Goal: Task Accomplishment & Management: Use online tool/utility

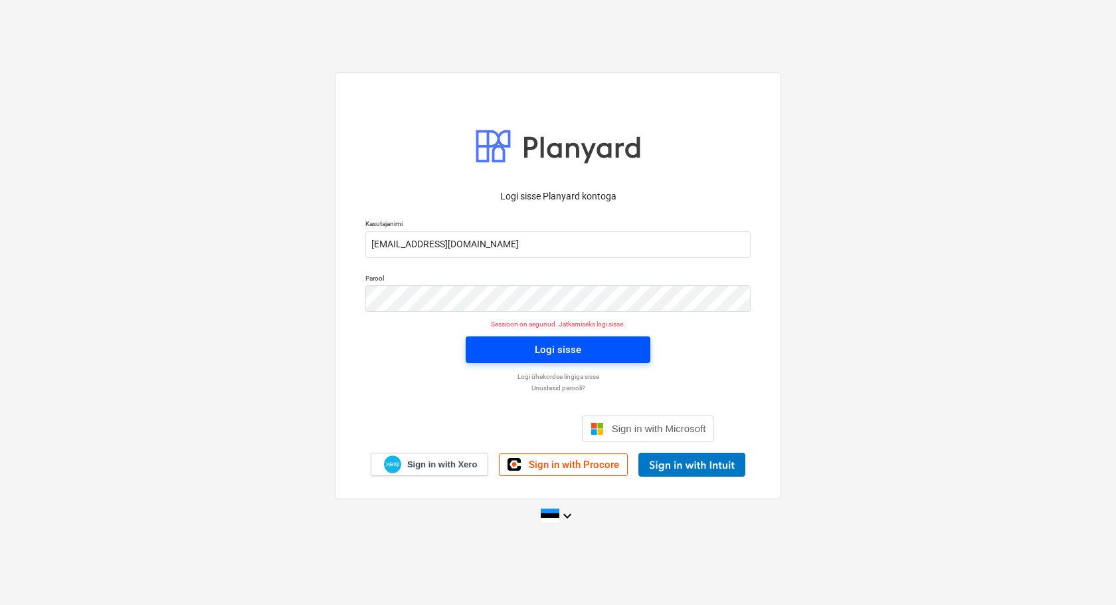
click at [574, 346] on div "Logi sisse" at bounding box center [558, 349] width 47 height 17
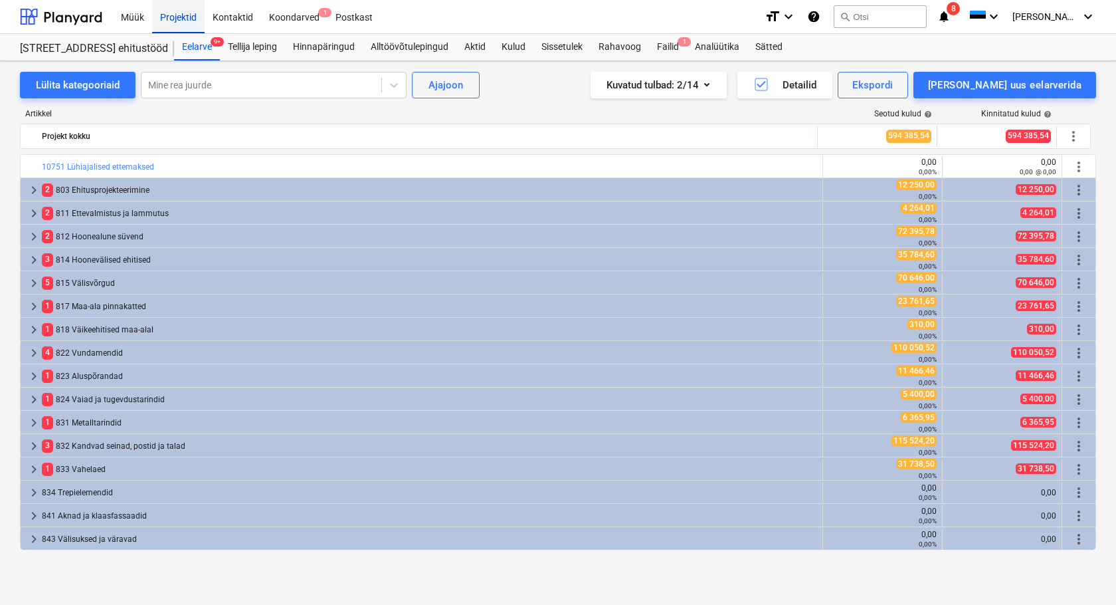
click at [187, 15] on div "Projektid" at bounding box center [178, 16] width 52 height 34
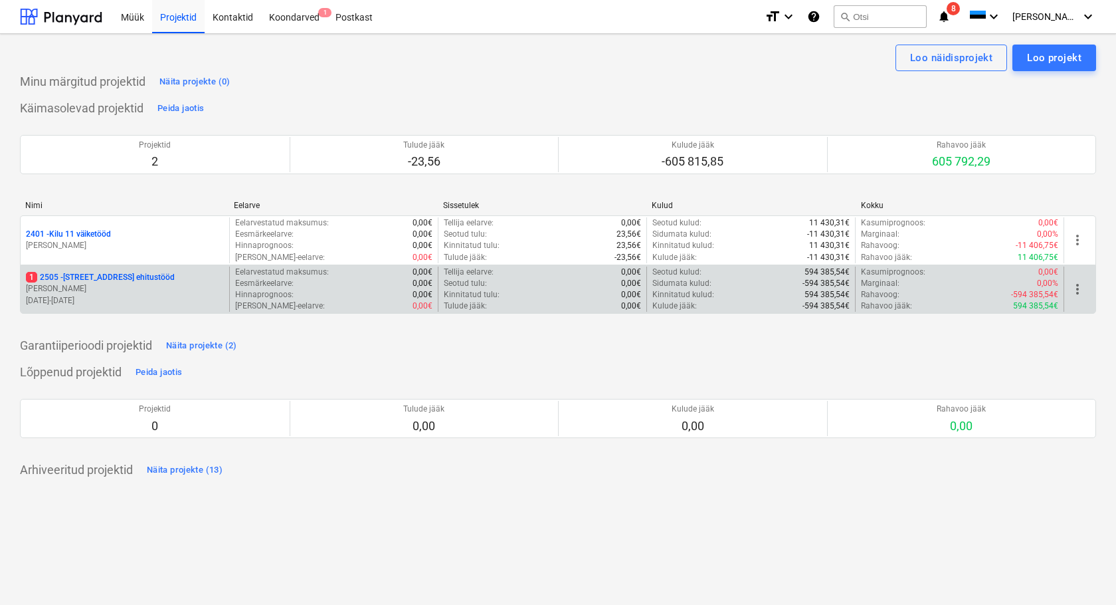
click at [67, 280] on p "[STREET_ADDRESS] ehitustööd" at bounding box center [100, 277] width 149 height 11
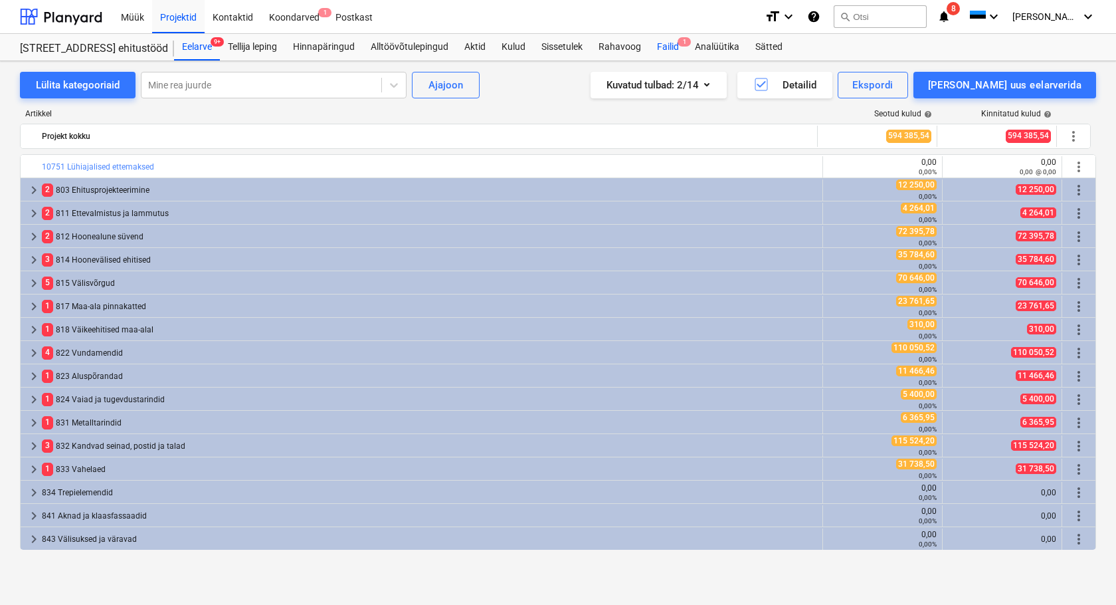
click at [676, 47] on div "Failid 1" at bounding box center [668, 47] width 38 height 27
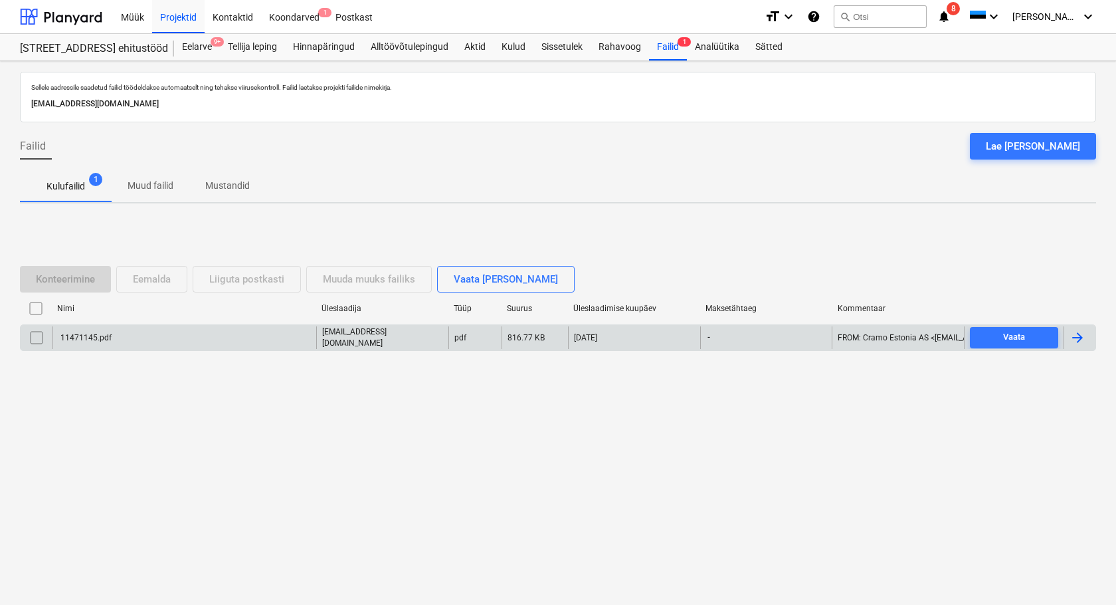
click at [90, 334] on div "11471145.pdf" at bounding box center [84, 337] width 53 height 9
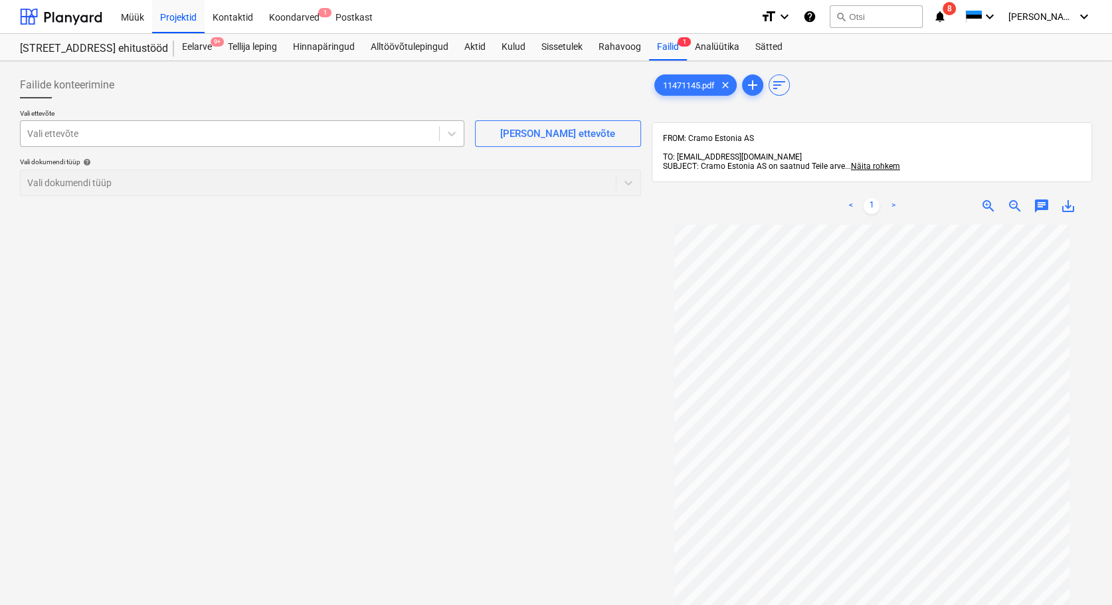
click at [44, 131] on div at bounding box center [229, 133] width 405 height 13
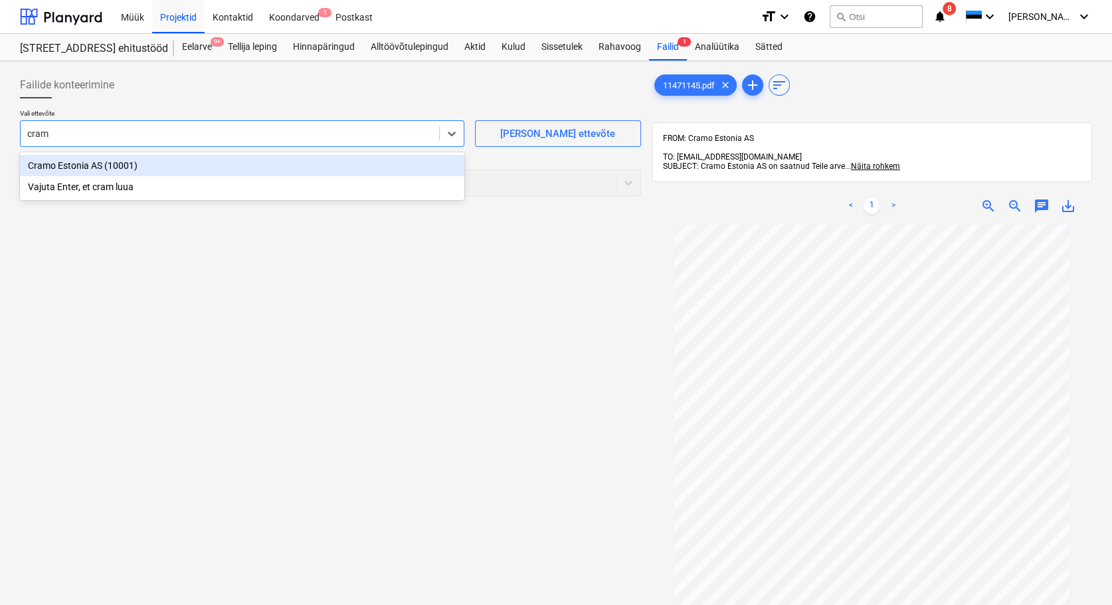
type input "cramo"
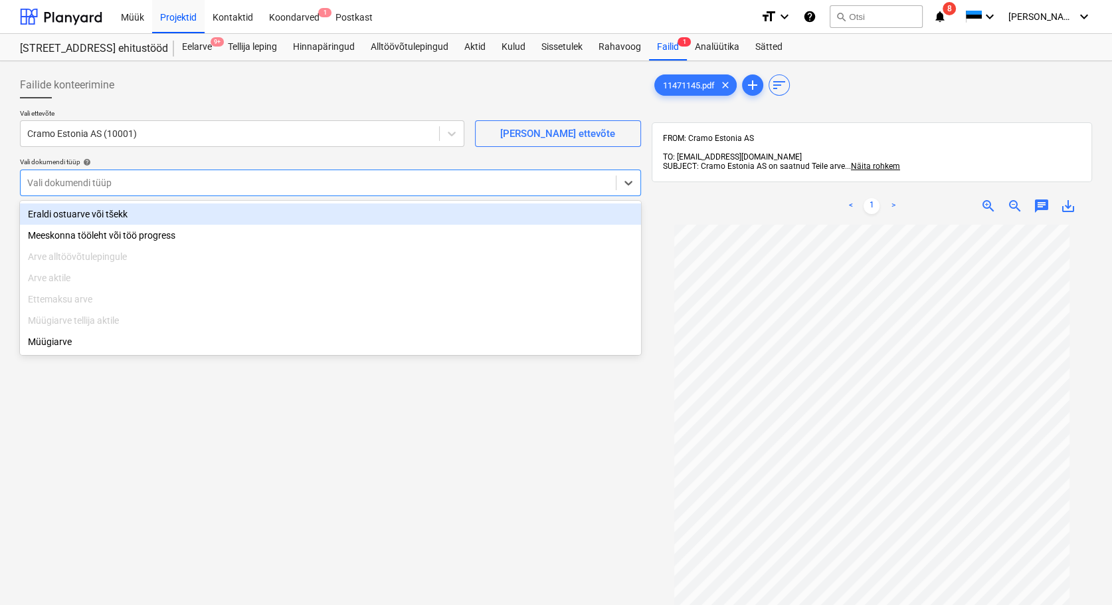
click at [69, 185] on div at bounding box center [318, 182] width 582 height 13
click at [85, 223] on div "Eraldi ostuarve või tšekk" at bounding box center [330, 213] width 621 height 21
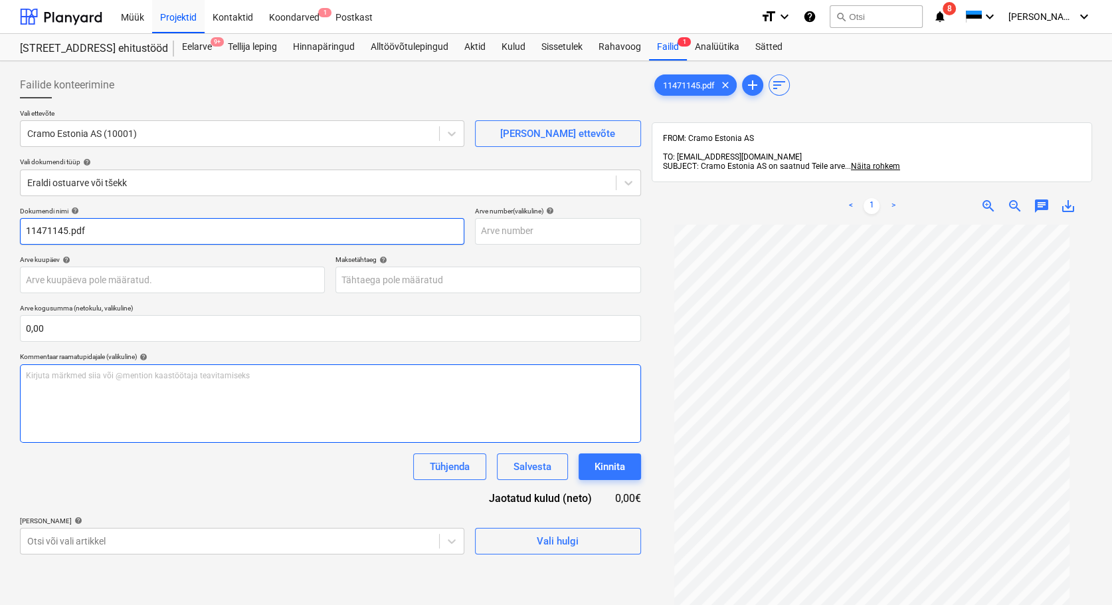
drag, startPoint x: 96, startPoint y: 229, endPoint x: 68, endPoint y: 367, distance: 141.5
click at [68, 232] on input "11471145.pdf" at bounding box center [242, 231] width 445 height 27
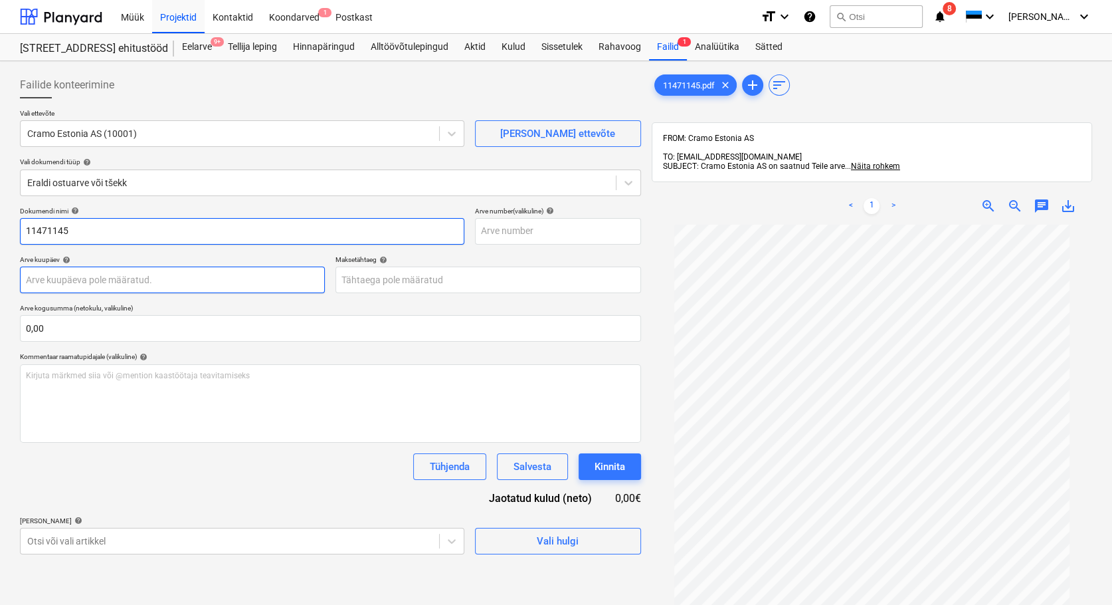
type input "11471145"
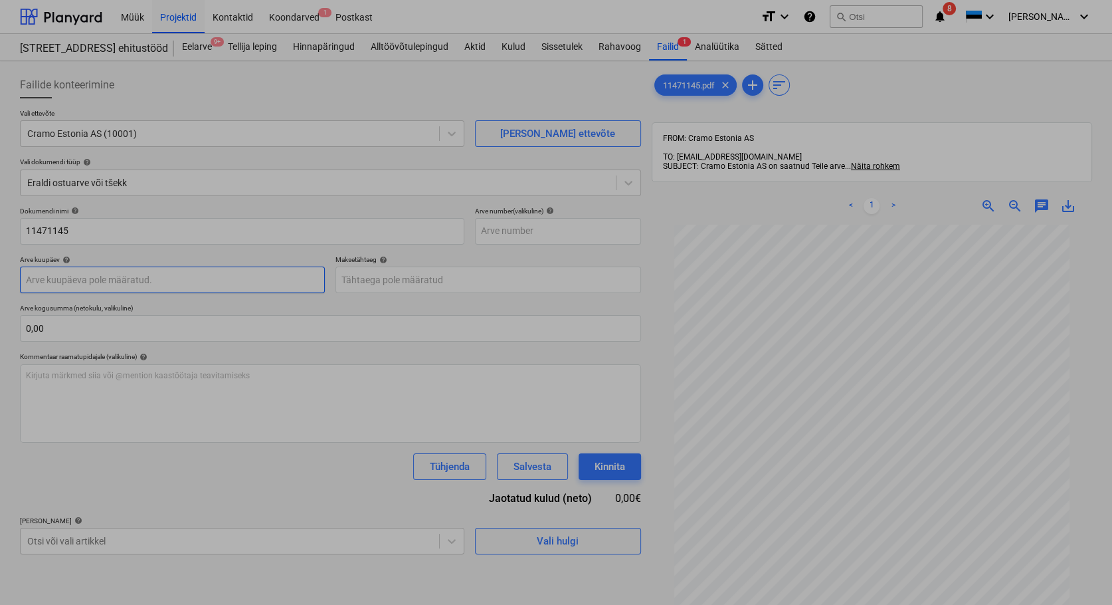
click at [92, 284] on body "Müük Projektid Kontaktid Koondarved 1 Postkast format_size keyboard_arrow_down …" at bounding box center [556, 302] width 1112 height 605
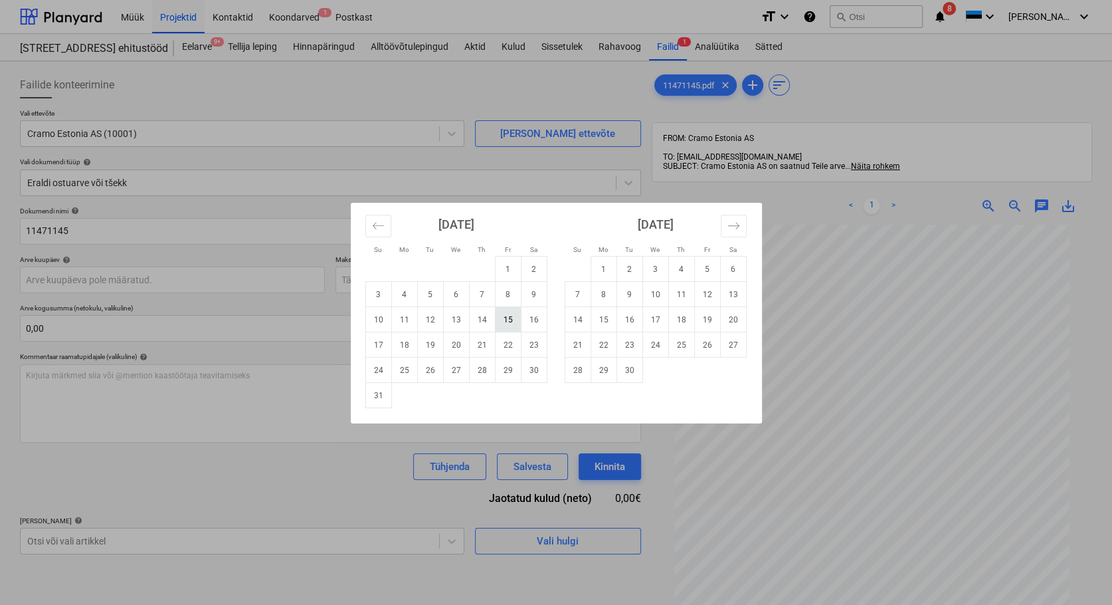
click at [508, 323] on td "15" at bounding box center [508, 319] width 26 height 25
type input "[DATE]"
click at [411, 282] on body "Müük Projektid Kontaktid Koondarved 1 Postkast format_size keyboard_arrow_down …" at bounding box center [556, 302] width 1112 height 605
click at [707, 268] on td "5" at bounding box center [707, 268] width 26 height 25
type input "[DATE]"
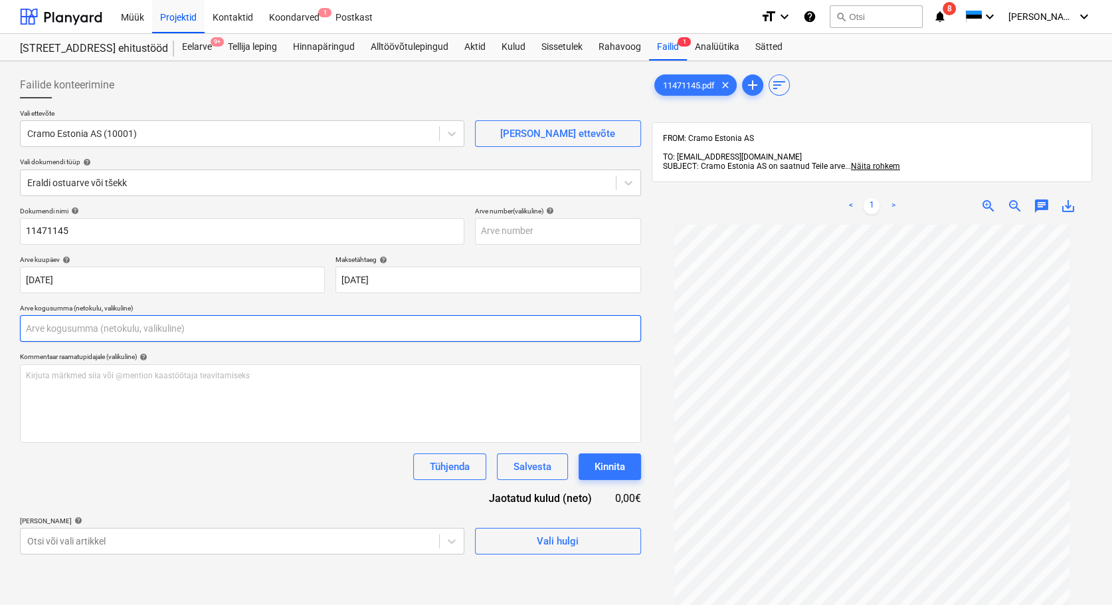
click at [43, 329] on input "text" at bounding box center [330, 328] width 621 height 27
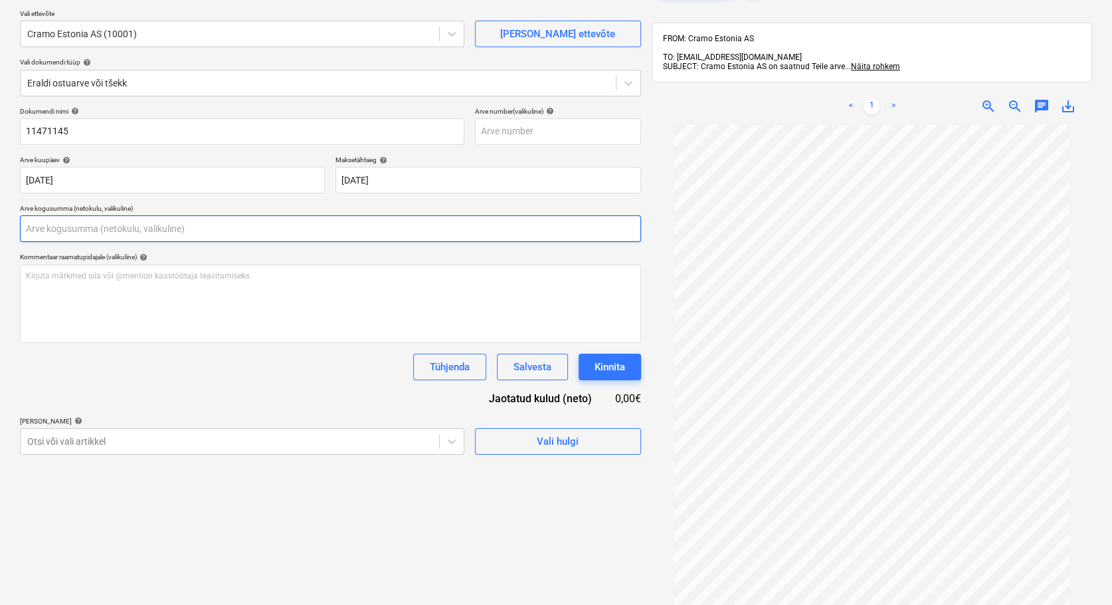
scroll to position [189, 0]
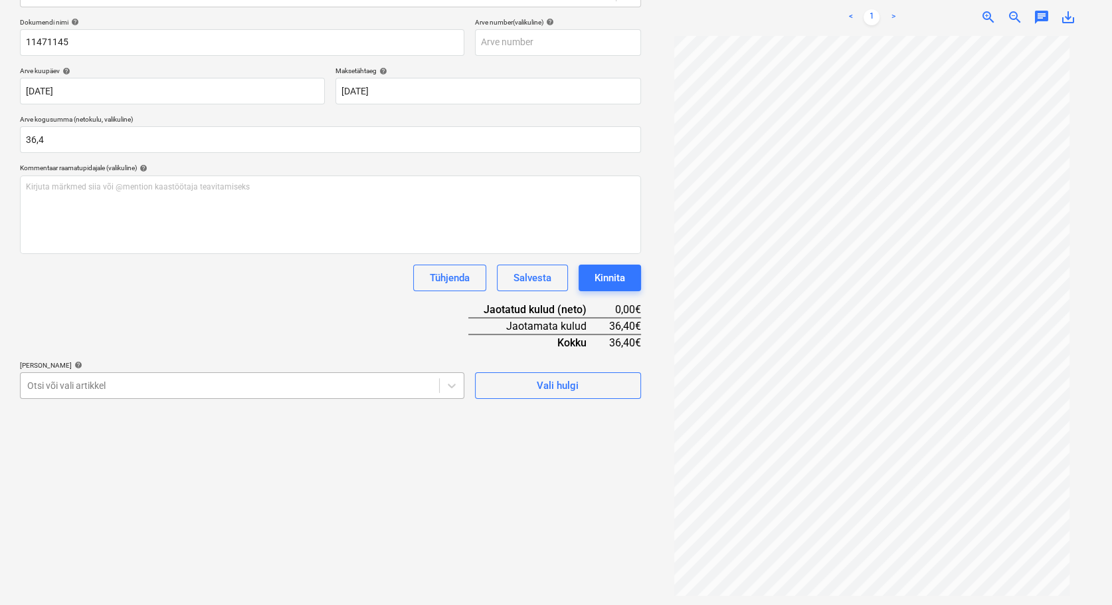
type input "36,40"
click at [68, 385] on div at bounding box center [229, 383] width 405 height 13
type input "l"
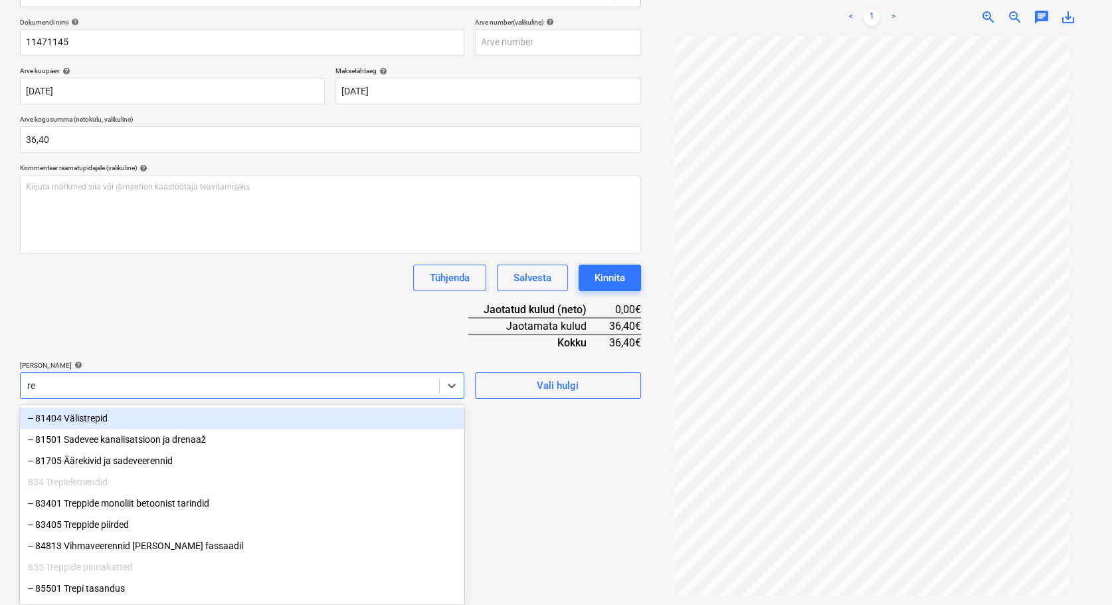
type input "r"
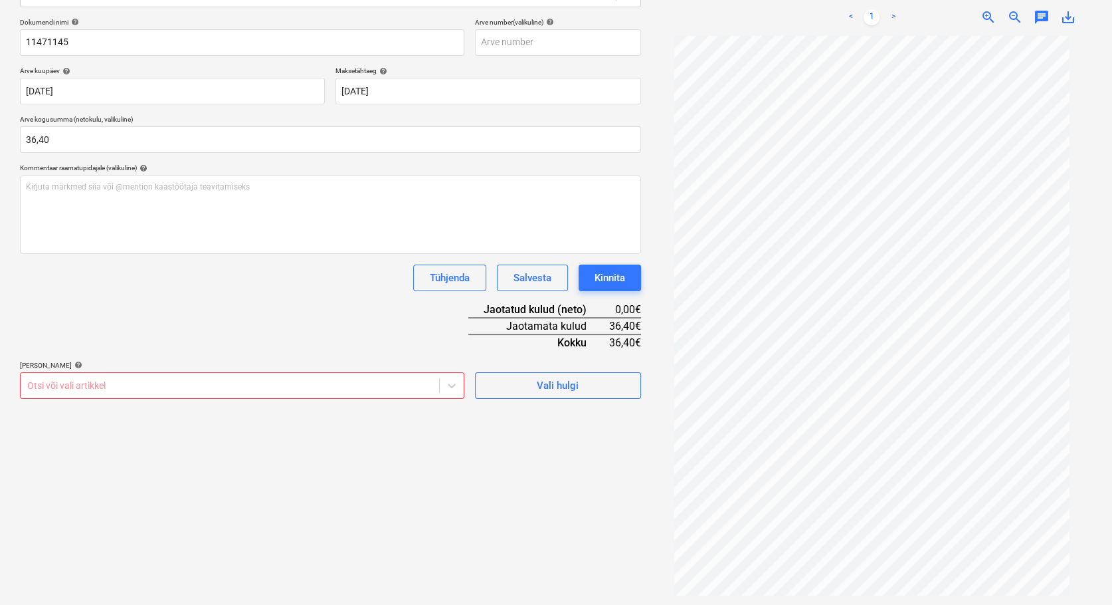
click at [36, 381] on div at bounding box center [229, 385] width 405 height 13
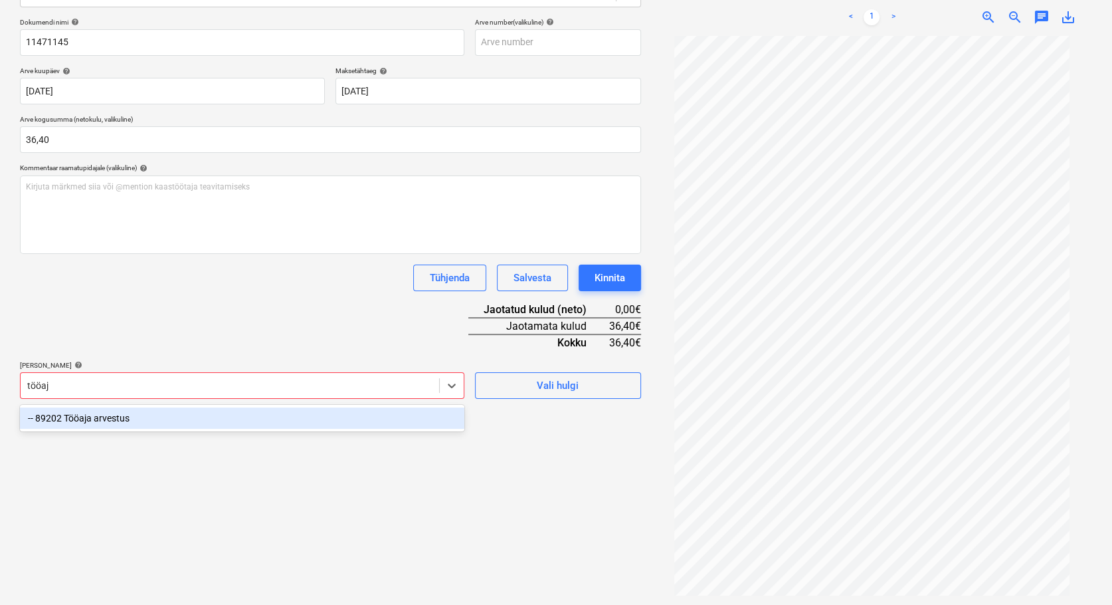
type input "tööaja"
click at [64, 417] on div "-- 89202 Tööaja arvestus" at bounding box center [242, 417] width 445 height 21
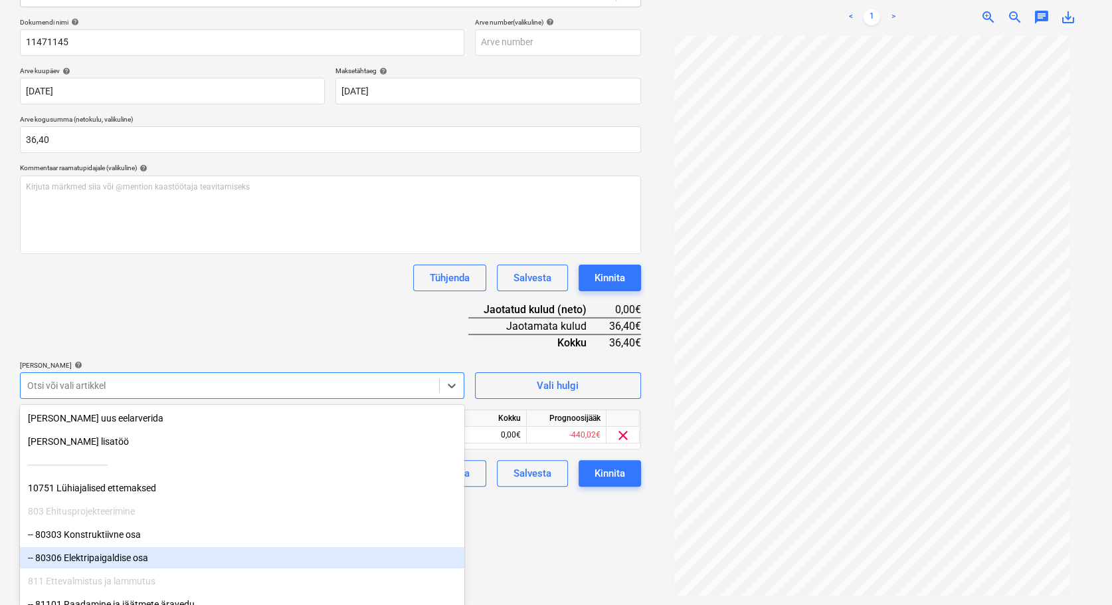
click at [560, 589] on div "Failide konteerimine Vali ettevõte Cramo Estonia AS (10001) [PERSON_NAME] uus e…" at bounding box center [331, 239] width 632 height 722
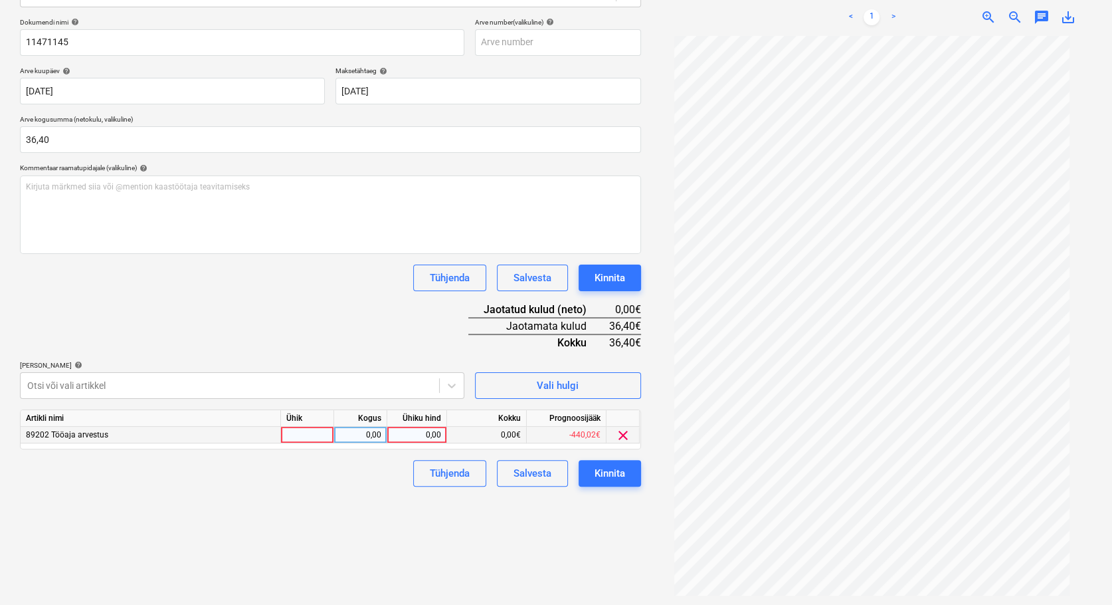
click at [310, 429] on div at bounding box center [307, 435] width 53 height 17
type input "tk"
click at [361, 433] on div "0,00" at bounding box center [361, 435] width 42 height 17
type input "1"
click at [426, 439] on div "0,00" at bounding box center [417, 435] width 49 height 17
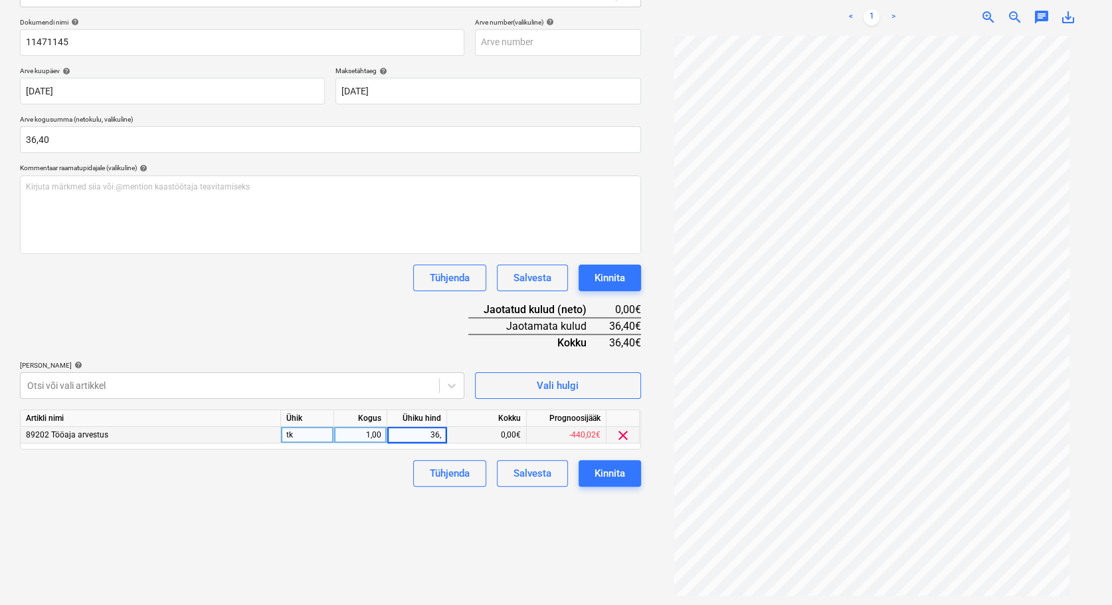
type input "36,4"
click at [284, 526] on div "Failide konteerimine Vali ettevõte Cramo Estonia AS (10001) [PERSON_NAME] uus e…" at bounding box center [331, 239] width 632 height 722
click at [603, 479] on div "Kinnita" at bounding box center [610, 472] width 31 height 17
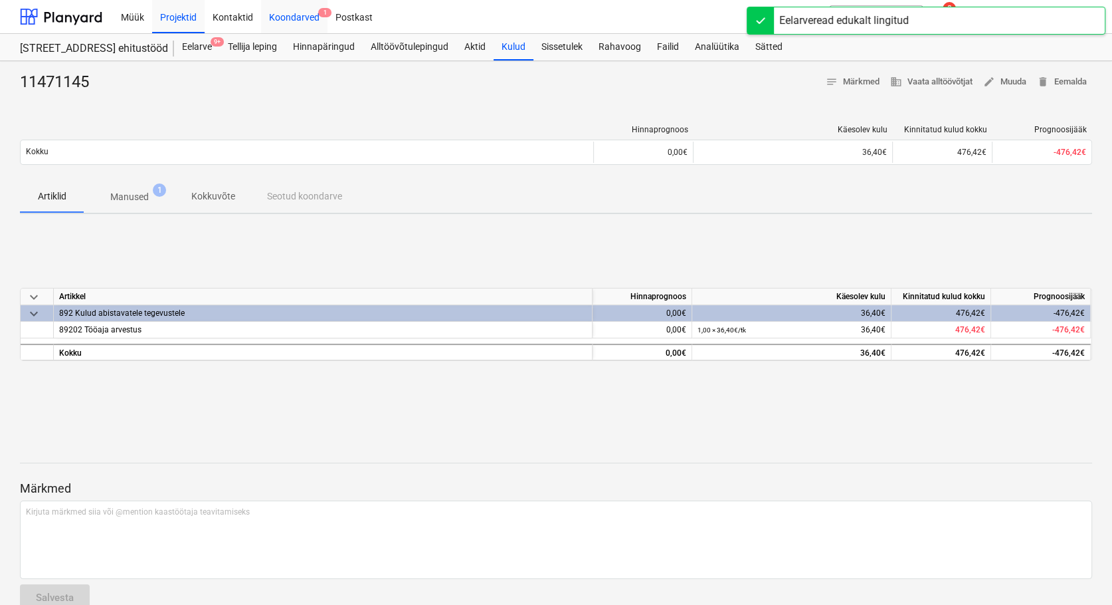
click at [283, 18] on div "Koondarved 1" at bounding box center [294, 16] width 66 height 34
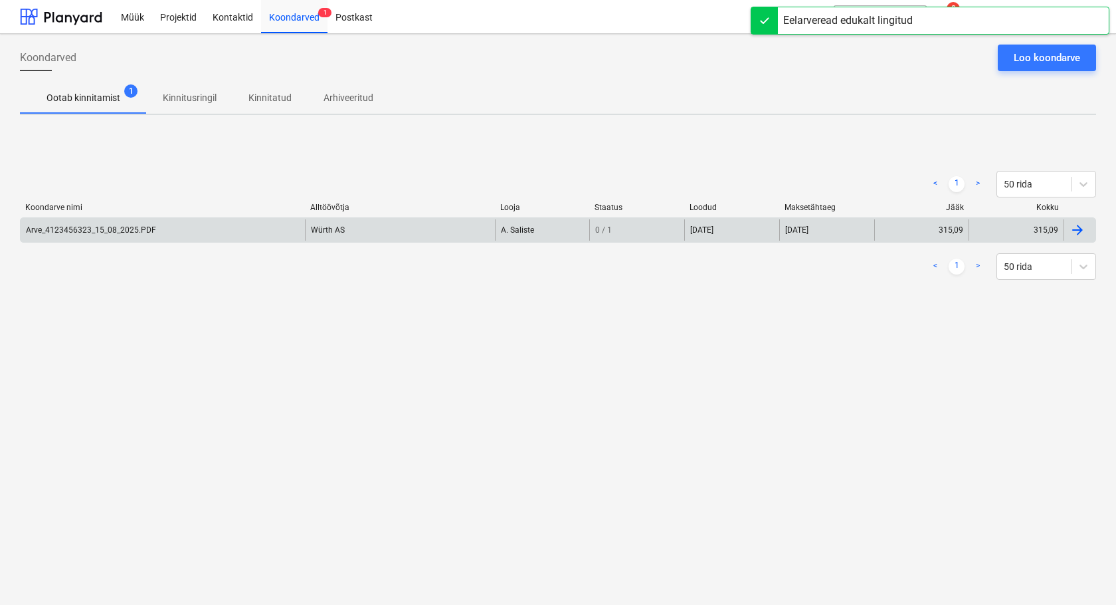
click at [92, 231] on div "Arve_4123456323_15_08_2025.PDF" at bounding box center [91, 229] width 130 height 9
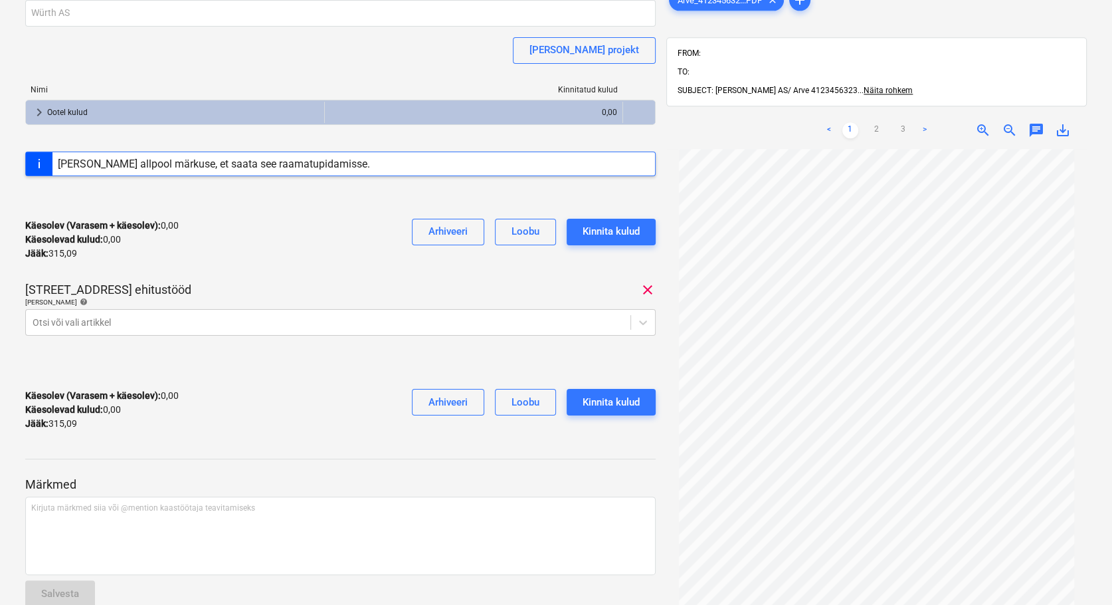
scroll to position [175, 0]
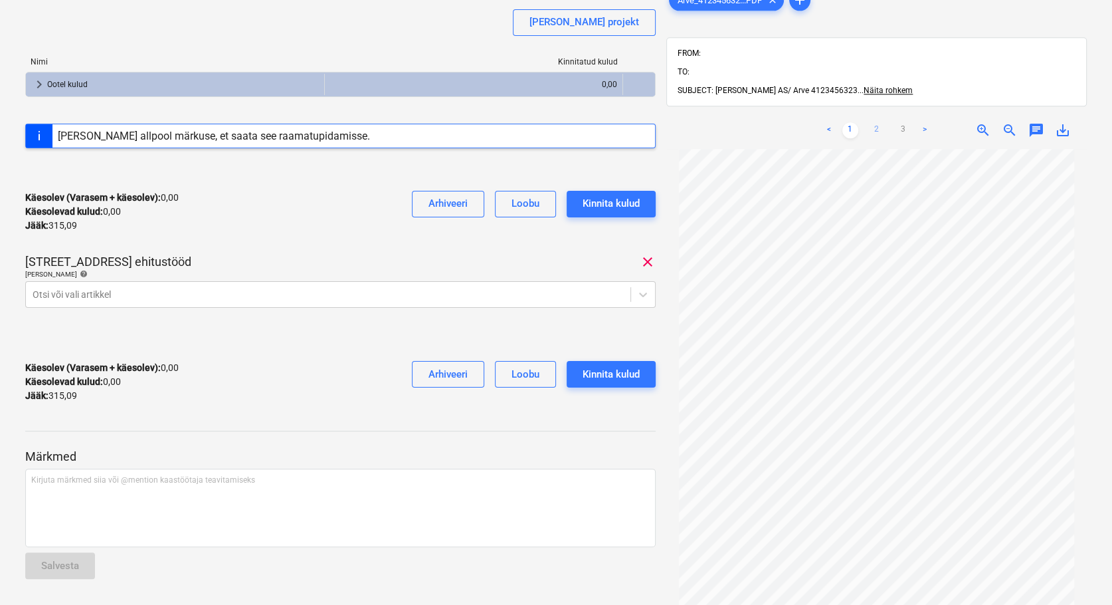
click at [877, 122] on link "2" at bounding box center [877, 130] width 16 height 16
click at [904, 122] on link "3" at bounding box center [904, 130] width 16 height 16
click at [851, 122] on link "1" at bounding box center [851, 130] width 16 height 16
click at [875, 122] on link "2" at bounding box center [877, 130] width 16 height 16
click at [64, 291] on div at bounding box center [328, 294] width 591 height 13
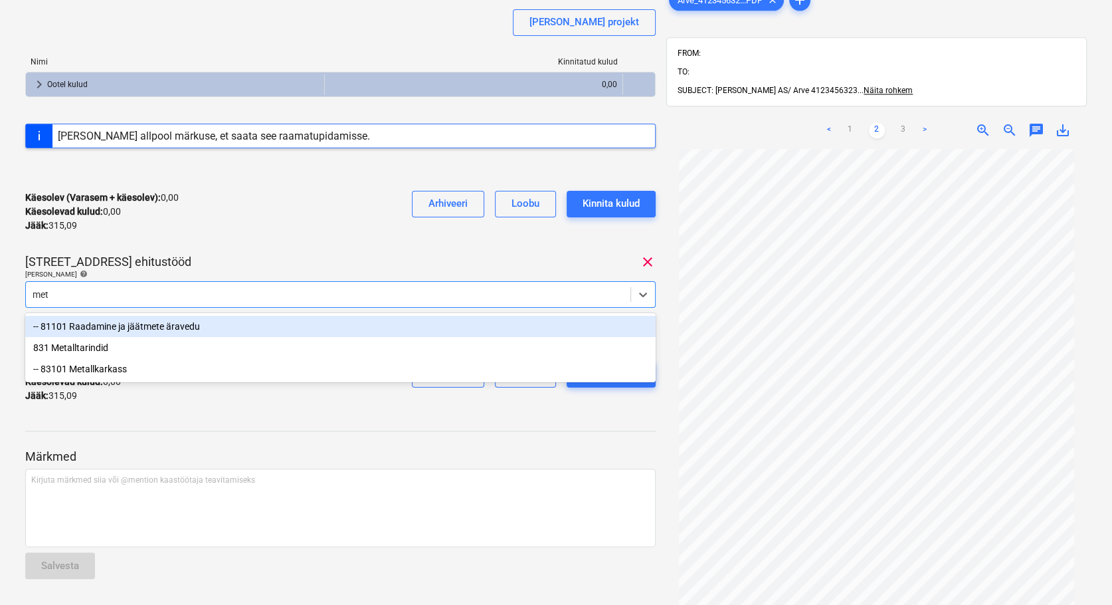
type input "meta"
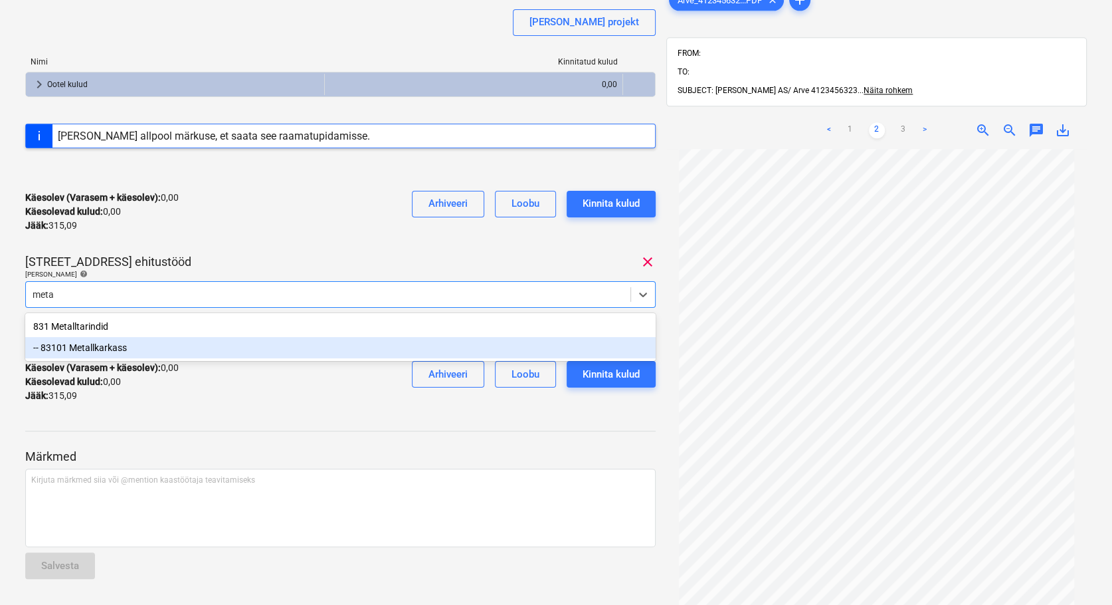
click at [99, 349] on div "-- 83101 Metallkarkass" at bounding box center [340, 347] width 631 height 21
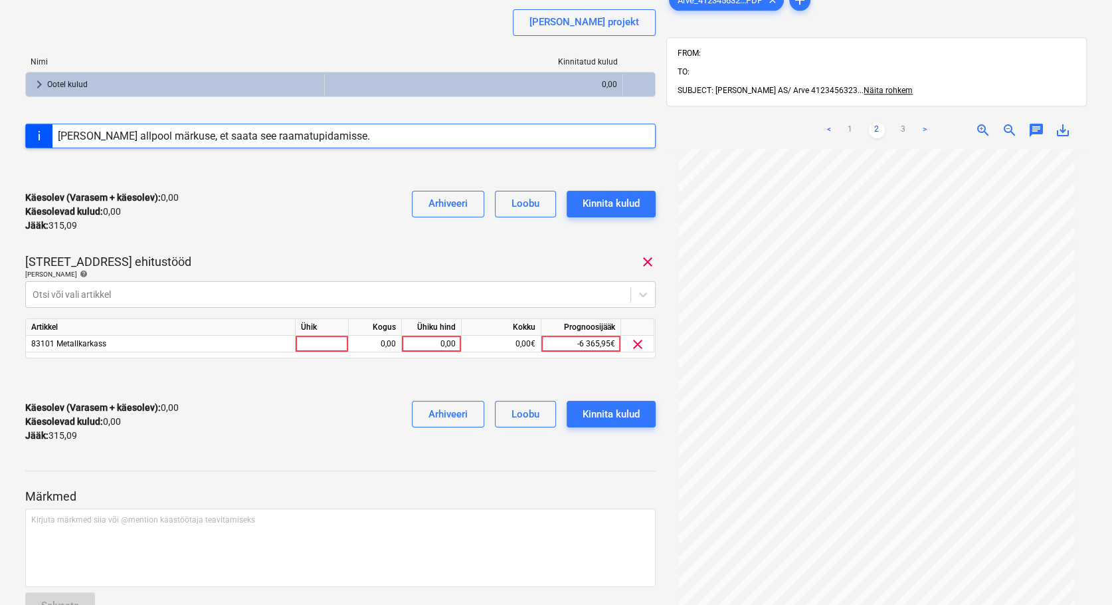
click at [352, 240] on div "Käesolev (Varasem + käesolev) : 0,00 Käesolevad kulud : 0,00 Jääk : 315,09 Arhi…" at bounding box center [340, 211] width 631 height 63
click at [316, 336] on div at bounding box center [322, 344] width 53 height 17
click at [316, 338] on input at bounding box center [322, 344] width 52 height 16
type input "tk"
click at [383, 339] on div "0,00" at bounding box center [375, 344] width 42 height 17
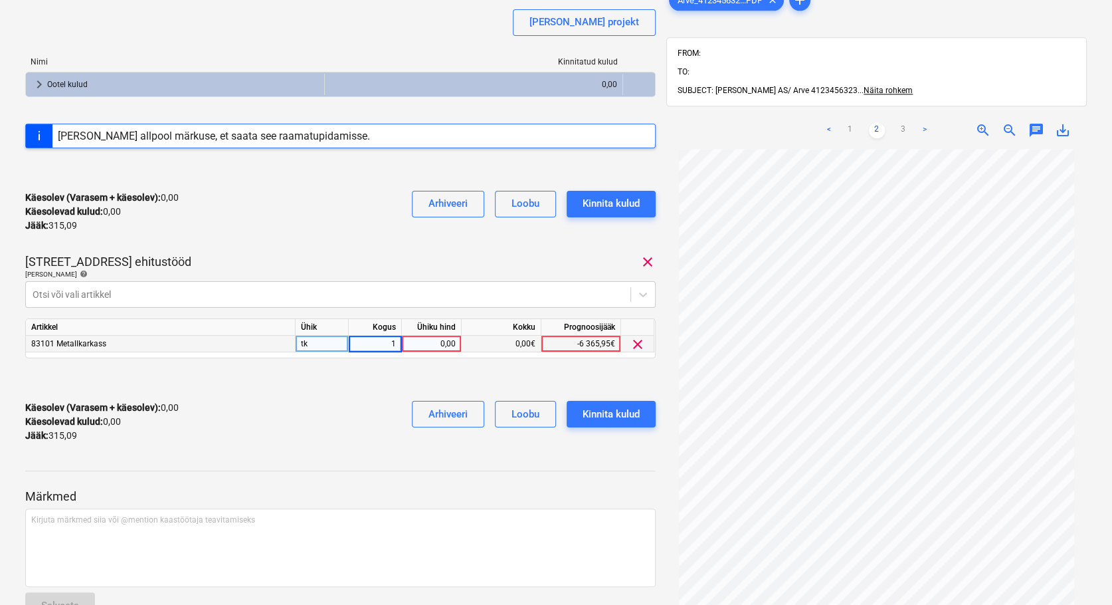
type input "1"
click at [438, 342] on div "0,00" at bounding box center [431, 344] width 49 height 17
type input "24,84"
click at [346, 408] on div "Käesolev (Varasem + käesolev) : 0,00 Käesolevad kulud : 0,00 Jääk : 315,09 Arhi…" at bounding box center [340, 421] width 631 height 63
click at [610, 409] on div "Kinnita kulud" at bounding box center [611, 413] width 57 height 17
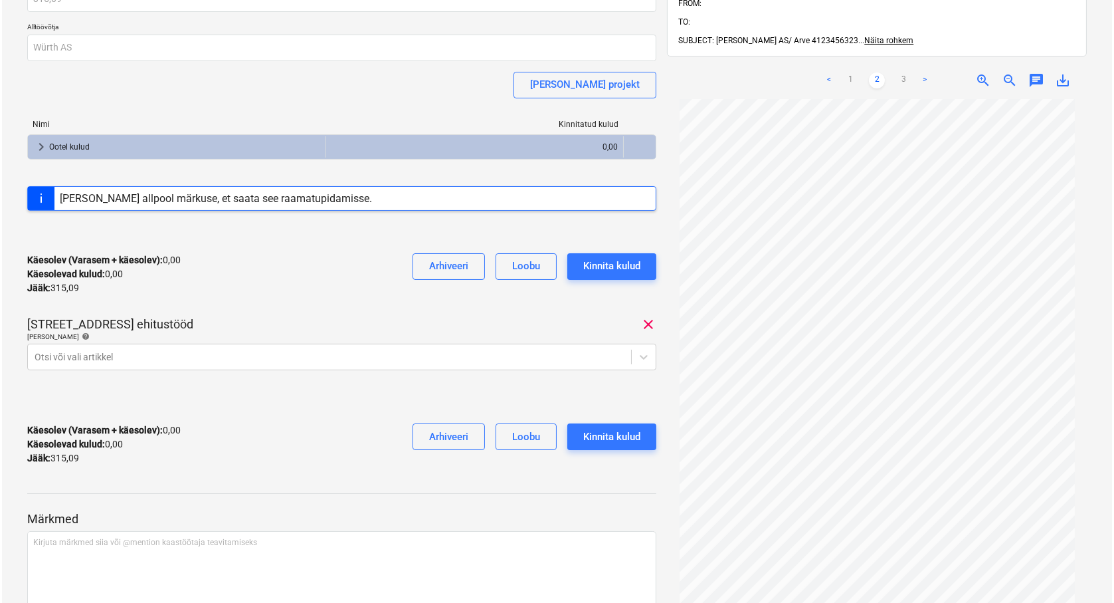
scroll to position [178, 0]
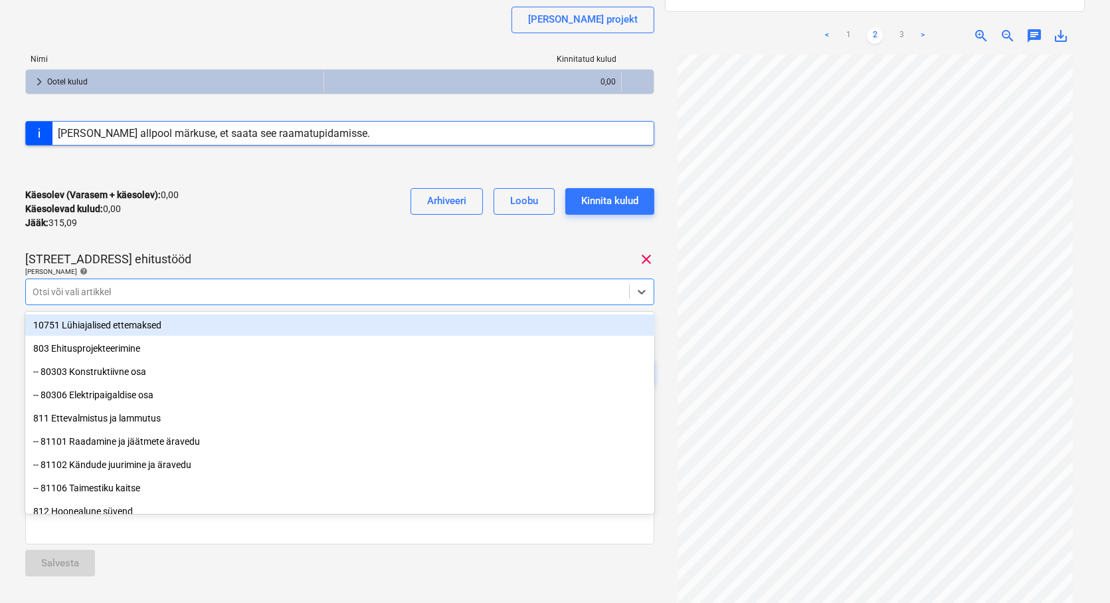
click at [54, 286] on div at bounding box center [328, 291] width 590 height 13
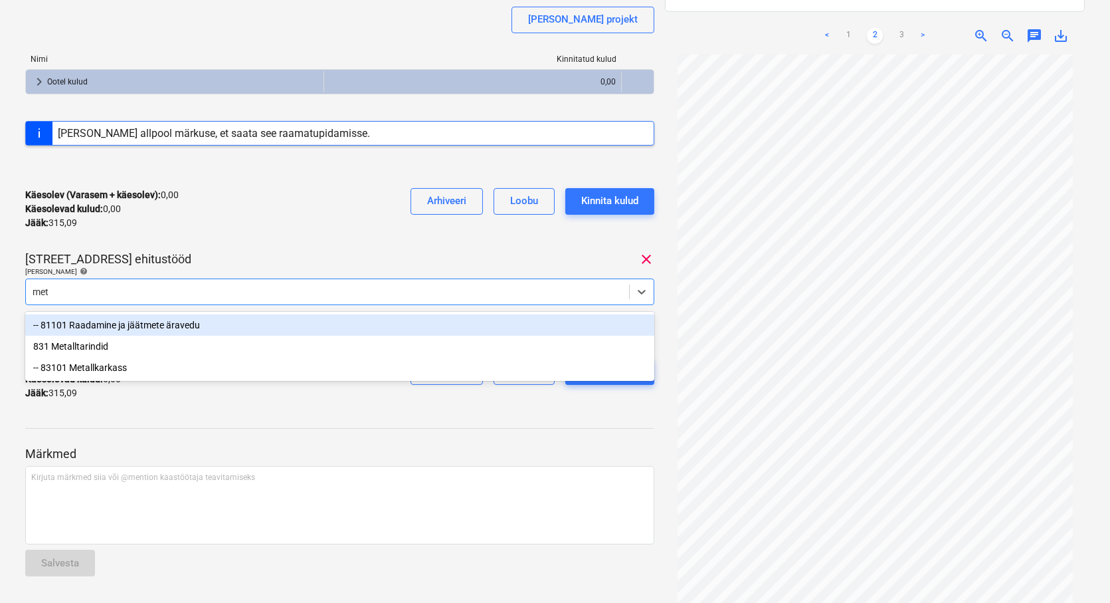
type input "meta"
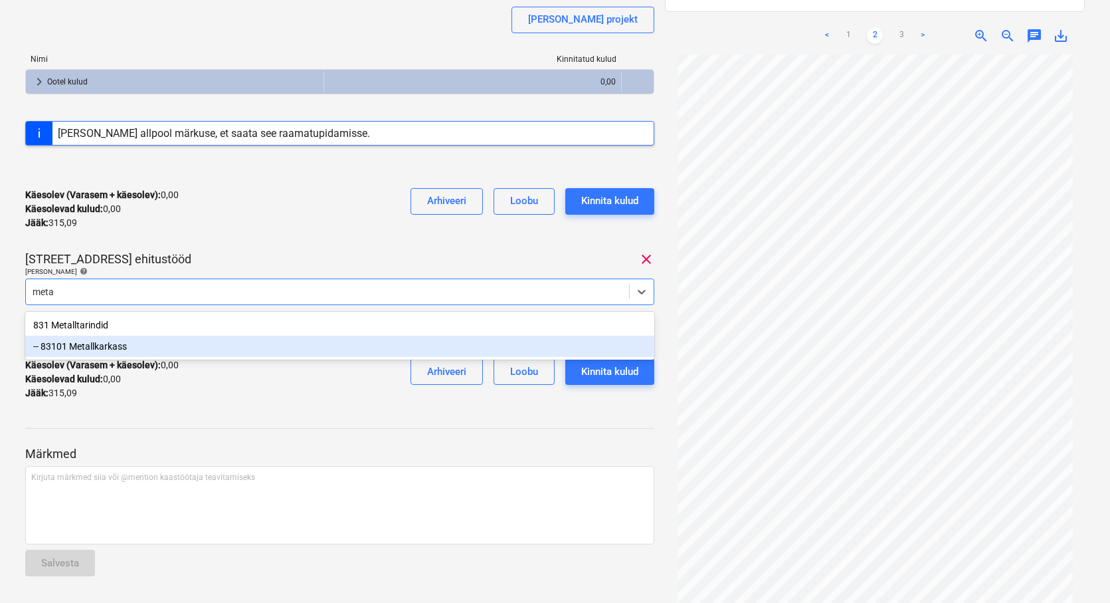
click at [105, 350] on div "-- 83101 Metallkarkass" at bounding box center [340, 346] width 630 height 21
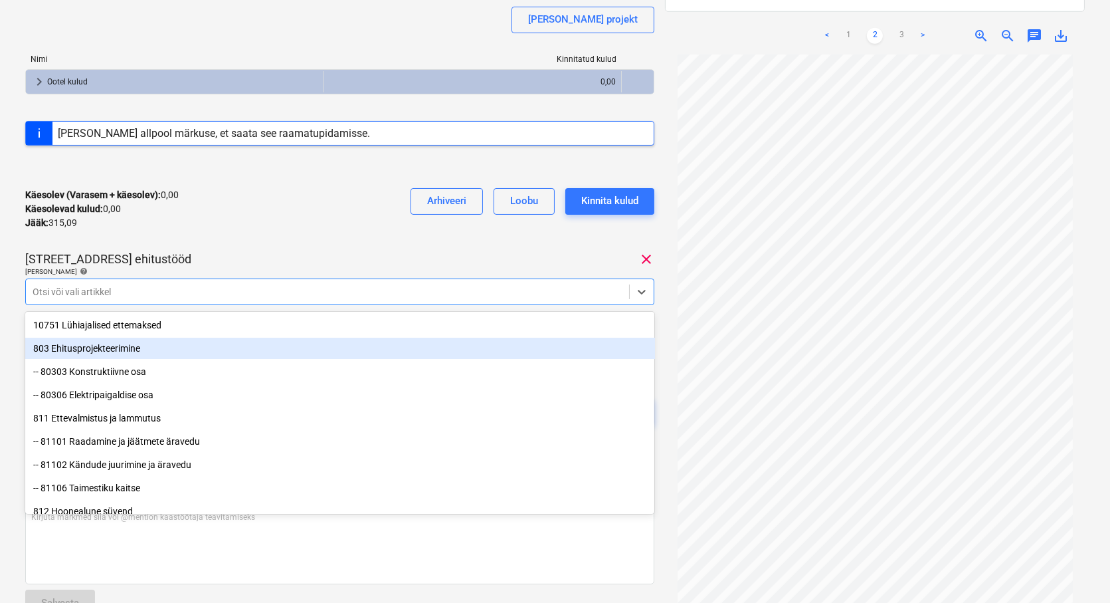
click at [400, 231] on div "Käesolev (Varasem + käesolev) : 0,00 Käesolevad kulud : 0,00 Jääk : 315,09 Arhi…" at bounding box center [339, 208] width 629 height 63
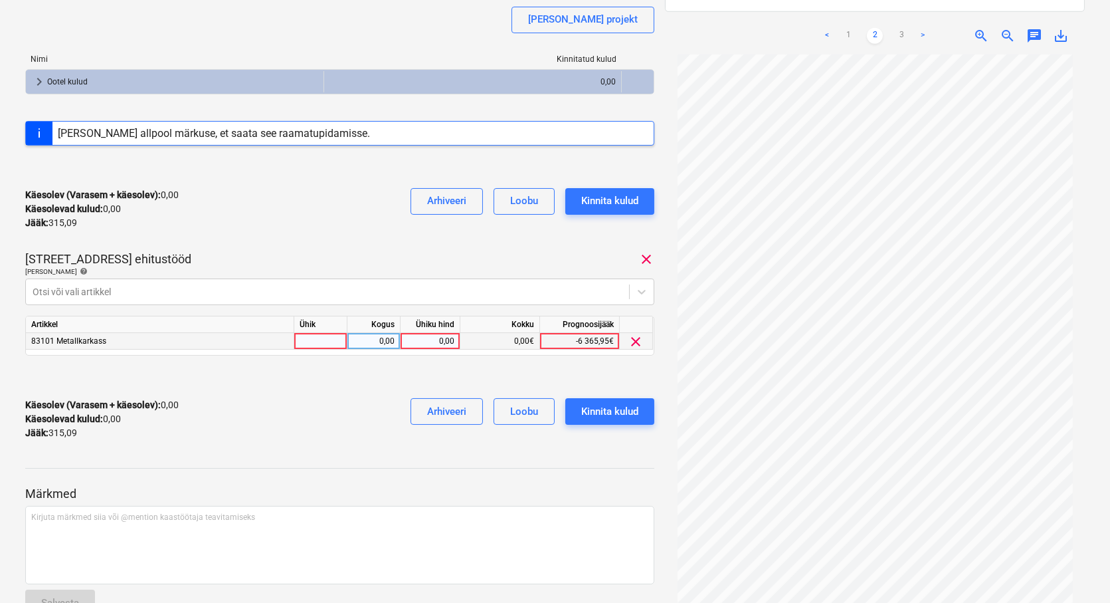
click at [328, 337] on div at bounding box center [320, 341] width 53 height 17
type input "tk"
click at [381, 340] on div "0,00" at bounding box center [374, 341] width 42 height 17
type input "1"
click at [422, 342] on div "0,00" at bounding box center [430, 341] width 49 height 17
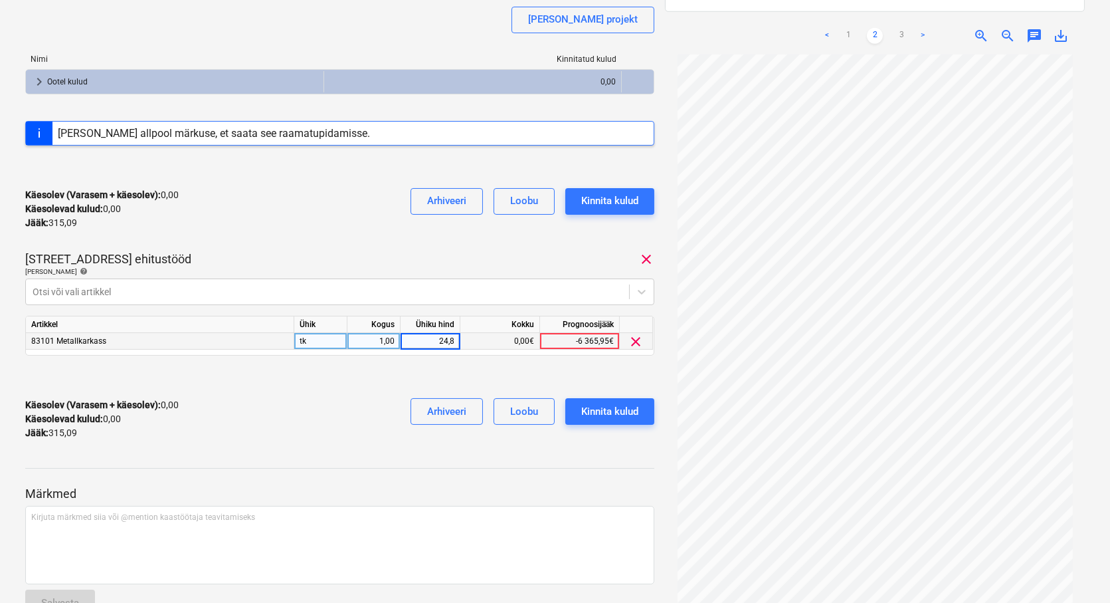
type input "24,84"
click at [597, 412] on div "Kinnita kulud" at bounding box center [609, 411] width 57 height 17
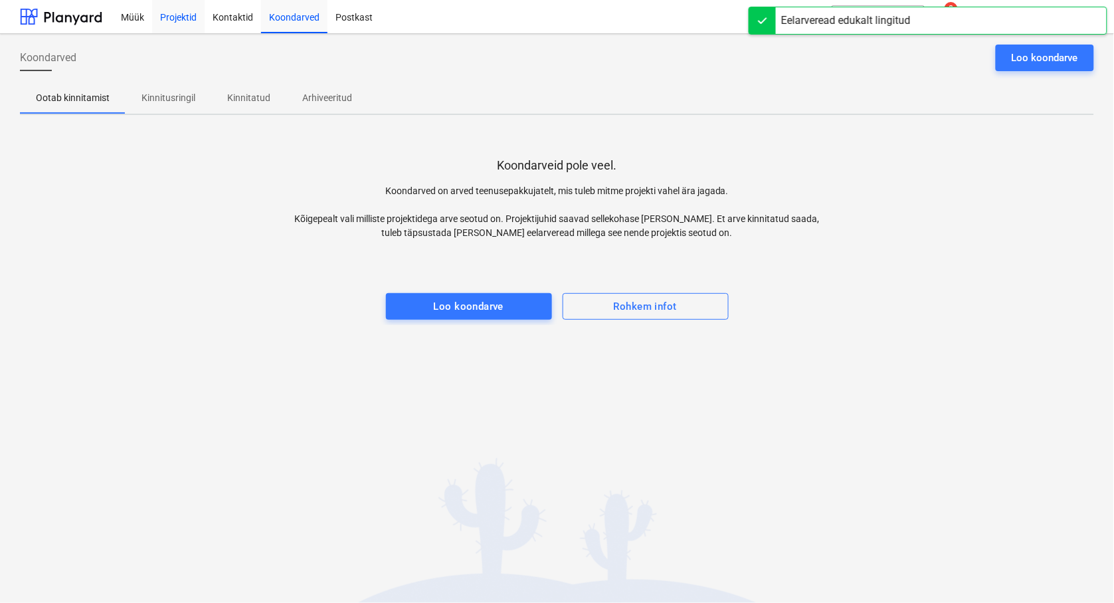
drag, startPoint x: 177, startPoint y: 10, endPoint x: 183, endPoint y: 25, distance: 15.8
click at [177, 10] on div "Projektid" at bounding box center [178, 16] width 52 height 34
